Goal: Information Seeking & Learning: Learn about a topic

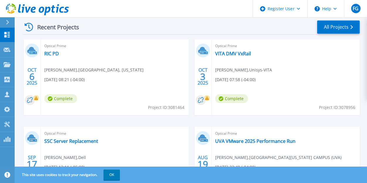
scroll to position [166, 0]
click at [54, 52] on link "RIC PD" at bounding box center [51, 54] width 15 height 6
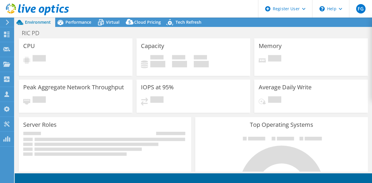
select select "USD"
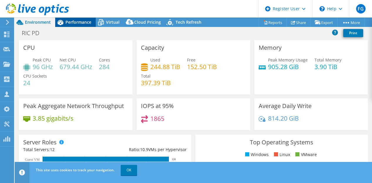
click at [79, 20] on span "Performance" at bounding box center [78, 22] width 26 height 6
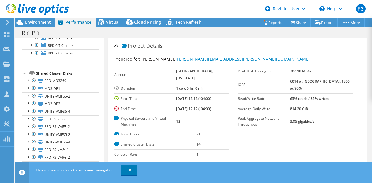
scroll to position [104, 0]
click at [127, 166] on link "OK" at bounding box center [129, 170] width 16 height 11
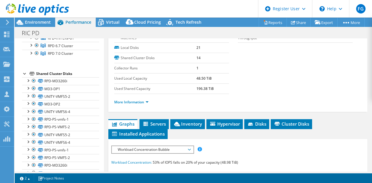
scroll to position [169, 0]
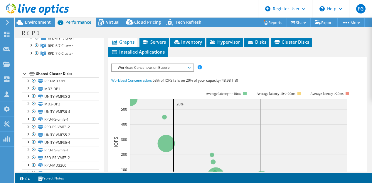
drag, startPoint x: 226, startPoint y: 6, endPoint x: 242, endPoint y: 32, distance: 30.8
click at [242, 32] on div "RIC PD Print" at bounding box center [193, 33] width 357 height 11
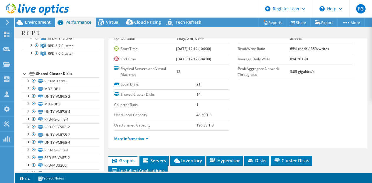
scroll to position [0, 0]
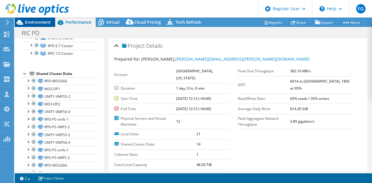
click at [46, 21] on span "Environment" at bounding box center [38, 22] width 26 height 6
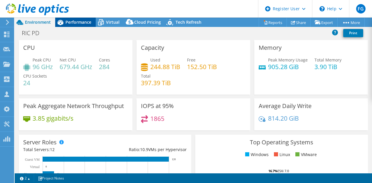
drag, startPoint x: 78, startPoint y: 17, endPoint x: 78, endPoint y: 20, distance: 3.5
click at [78, 20] on div "FG Dell User [PERSON_NAME] [PERSON_NAME][EMAIL_ADDRESS][PERSON_NAME][DOMAIN_NAM…" at bounding box center [186, 91] width 372 height 183
click at [78, 20] on span "Performance" at bounding box center [78, 22] width 26 height 6
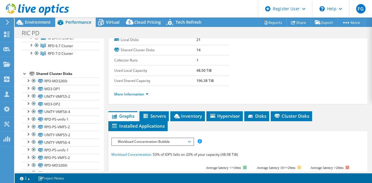
scroll to position [101, 0]
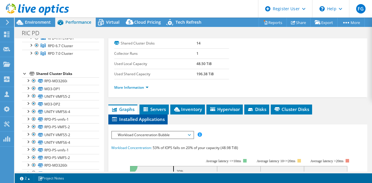
click at [153, 122] on li "Installed Applications" at bounding box center [137, 120] width 59 height 10
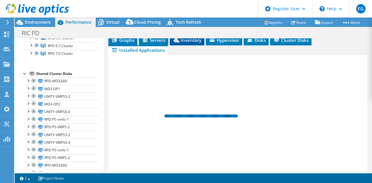
scroll to position [171, 0]
click at [184, 117] on div at bounding box center [200, 115] width 73 height 3
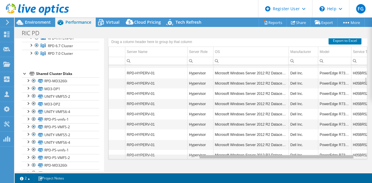
scroll to position [0, 162]
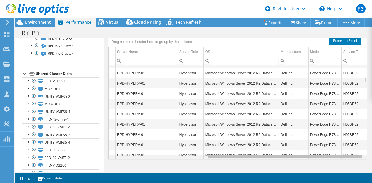
drag, startPoint x: 189, startPoint y: 157, endPoint x: 302, endPoint y: 152, distance: 113.0
click at [302, 152] on body "FG Dell User [PERSON_NAME] [PERSON_NAME][EMAIL_ADDRESS][PERSON_NAME][DOMAIN_NAM…" at bounding box center [186, 91] width 372 height 183
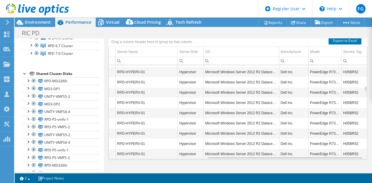
scroll to position [0, 0]
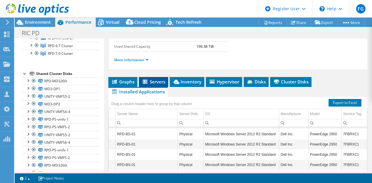
click at [144, 84] on li "Servers" at bounding box center [153, 82] width 29 height 10
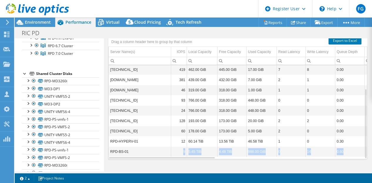
drag, startPoint x: 164, startPoint y: 156, endPoint x: 199, endPoint y: 156, distance: 35.8
click at [199, 156] on div "[TECHNICAL_ID] 238 462.00 GiB 445.00 GiB 17.00 GiB 2 2 0.00 176.8 60% / 40% VMw…" at bounding box center [238, 112] width 258 height 94
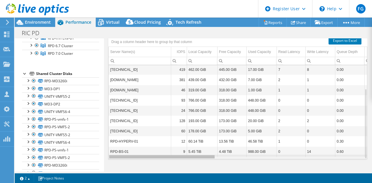
drag, startPoint x: 199, startPoint y: 157, endPoint x: 180, endPoint y: 139, distance: 25.9
click at [180, 139] on body "FG Dell User [PERSON_NAME] [PERSON_NAME][EMAIL_ADDRESS][PERSON_NAME][DOMAIN_NAM…" at bounding box center [186, 91] width 372 height 183
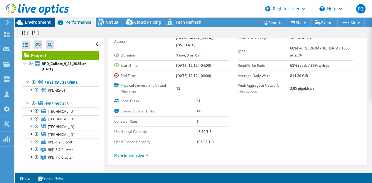
click at [41, 22] on span "Environment" at bounding box center [38, 22] width 26 height 6
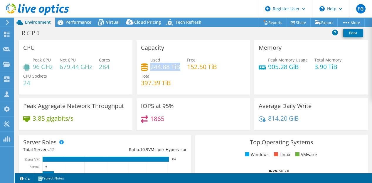
drag, startPoint x: 149, startPoint y: 65, endPoint x: 178, endPoint y: 65, distance: 29.6
click at [178, 65] on h4 "244.88 TiB" at bounding box center [165, 67] width 30 height 6
click at [150, 66] on h4 "244.88 TiB" at bounding box center [165, 67] width 30 height 6
drag, startPoint x: 149, startPoint y: 66, endPoint x: 178, endPoint y: 65, distance: 29.1
click at [178, 65] on h4 "244.88 TiB" at bounding box center [165, 67] width 30 height 6
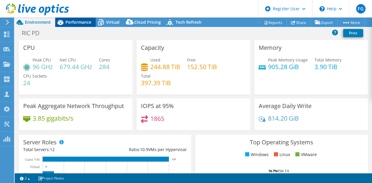
click at [80, 22] on span "Performance" at bounding box center [78, 22] width 26 height 6
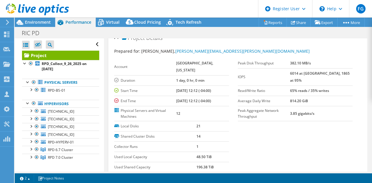
scroll to position [6, 0]
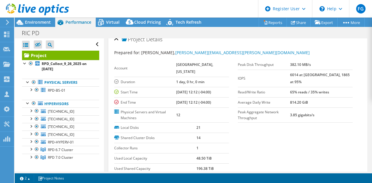
click at [306, 74] on b "6014 at [GEOGRAPHIC_DATA], 1865 at 95%" at bounding box center [320, 78] width 60 height 12
click at [355, 48] on div "Prepared for: [PERSON_NAME], [PERSON_NAME][EMAIL_ADDRESS][PERSON_NAME][DOMAIN_N…" at bounding box center [237, 118] width 247 height 145
